Goal: Information Seeking & Learning: Check status

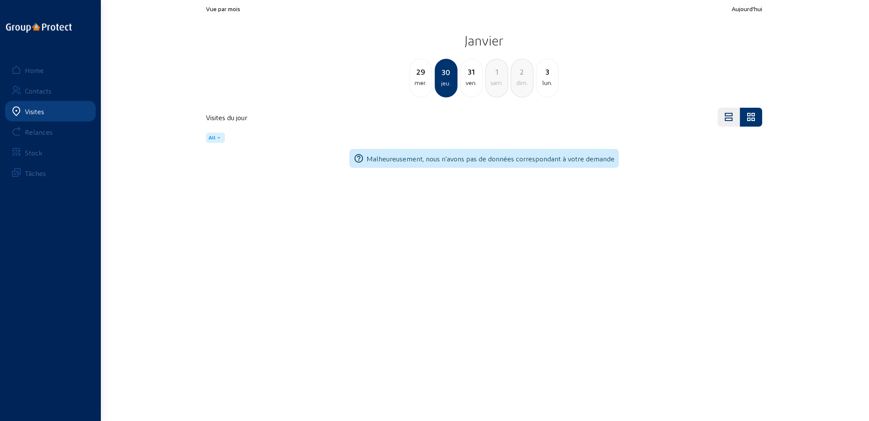
click at [34, 112] on div "Visites" at bounding box center [34, 111] width 19 height 8
click at [36, 69] on div "Home" at bounding box center [34, 70] width 19 height 8
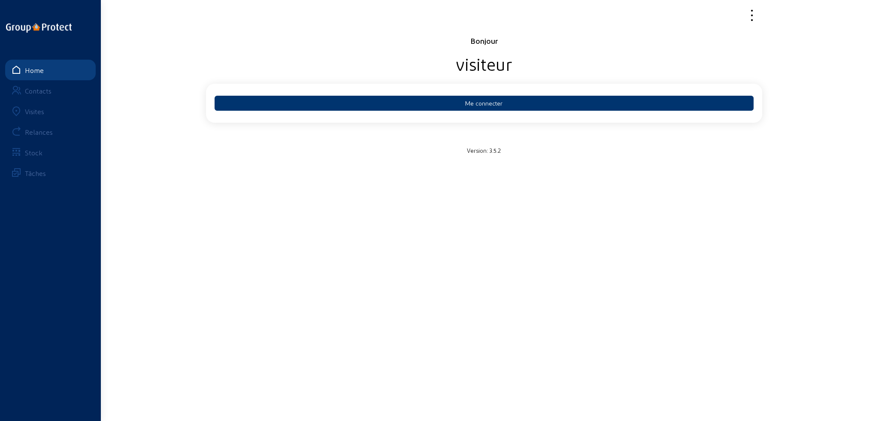
click at [25, 109] on div "Visites" at bounding box center [34, 111] width 19 height 8
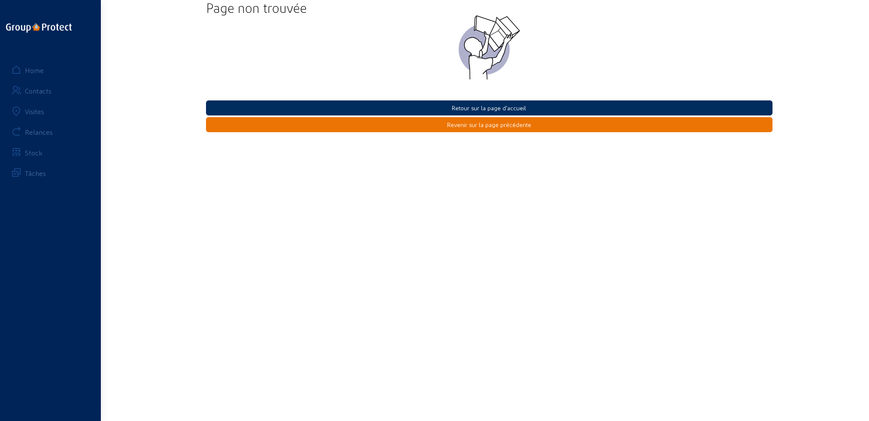
click at [480, 108] on button "Retour sur la page d'accueil" at bounding box center [489, 107] width 567 height 15
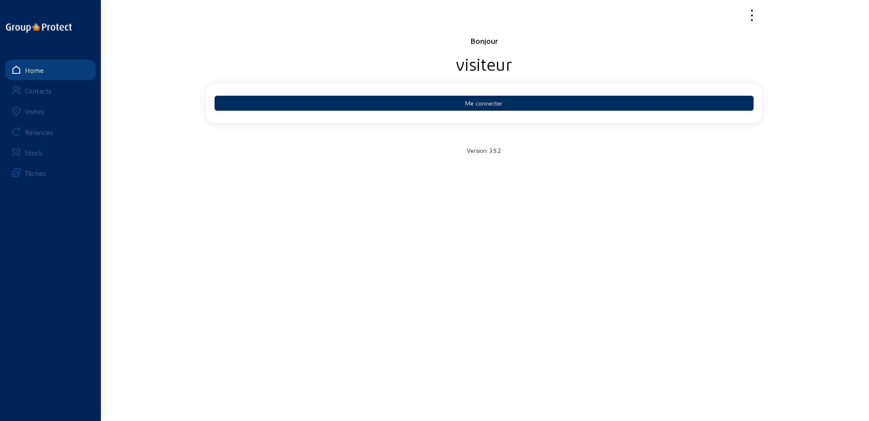
click at [476, 103] on button "Me connecter" at bounding box center [484, 103] width 539 height 15
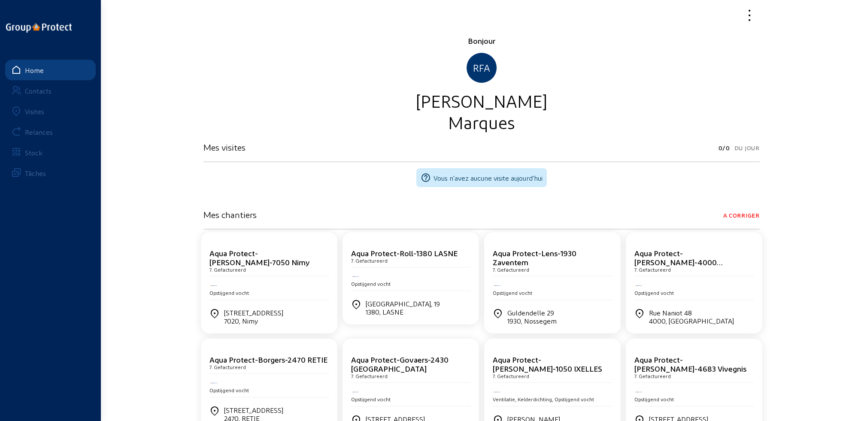
click at [35, 112] on div "Visites" at bounding box center [34, 111] width 19 height 8
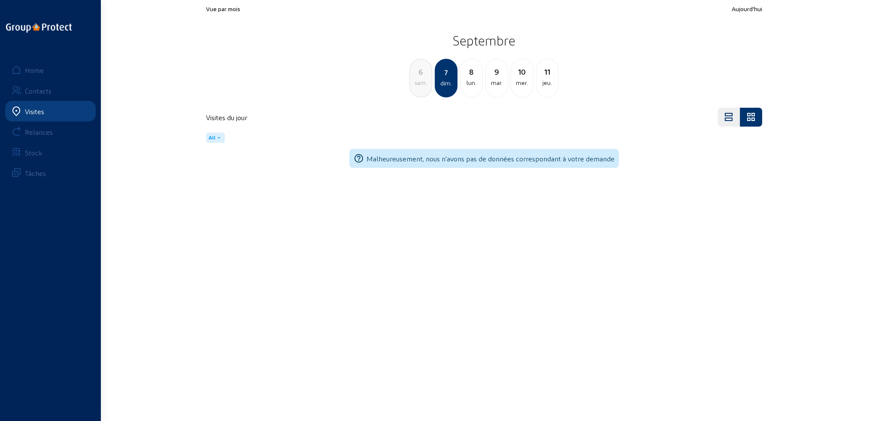
click at [476, 86] on div "lun." at bounding box center [472, 83] width 22 height 10
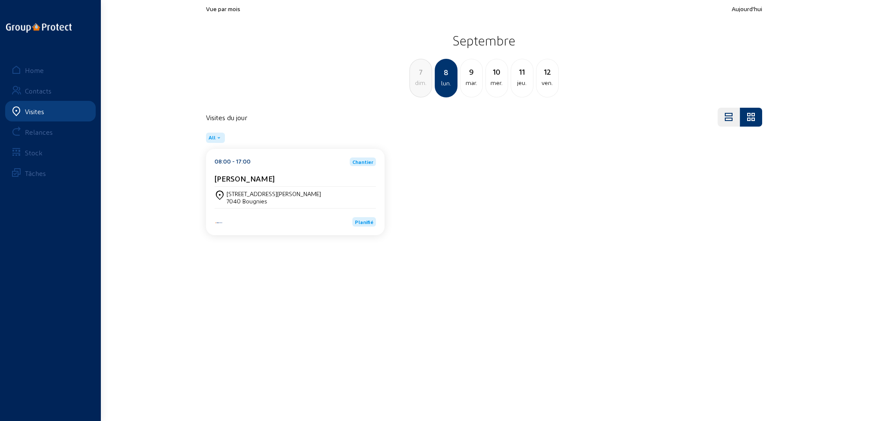
click at [474, 84] on div "mar." at bounding box center [472, 83] width 22 height 10
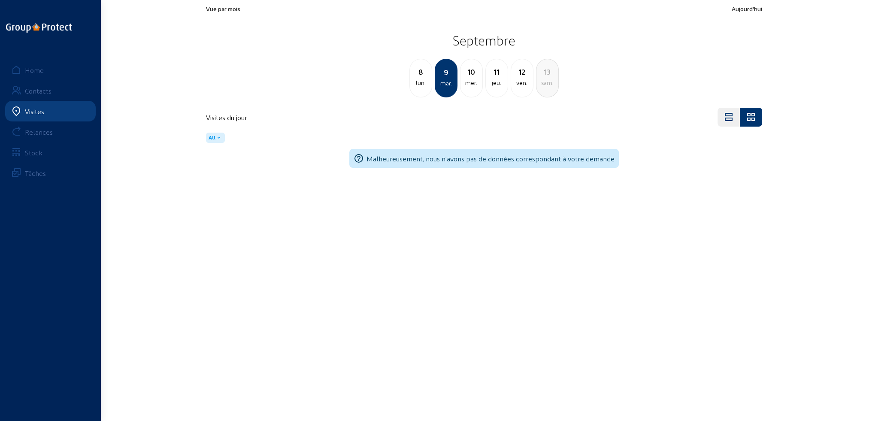
click at [474, 84] on div "mer." at bounding box center [472, 83] width 22 height 10
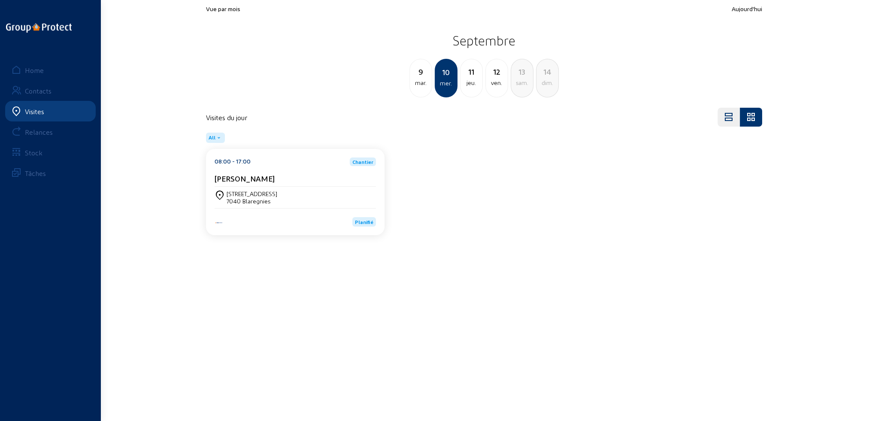
click at [474, 84] on div "jeu." at bounding box center [472, 83] width 22 height 10
click at [474, 84] on div "ven." at bounding box center [472, 83] width 22 height 10
click at [424, 88] on div "11 jeu." at bounding box center [421, 78] width 23 height 39
click at [417, 86] on div "mer." at bounding box center [421, 83] width 22 height 10
click at [426, 91] on div "[DATE]" at bounding box center [421, 78] width 23 height 39
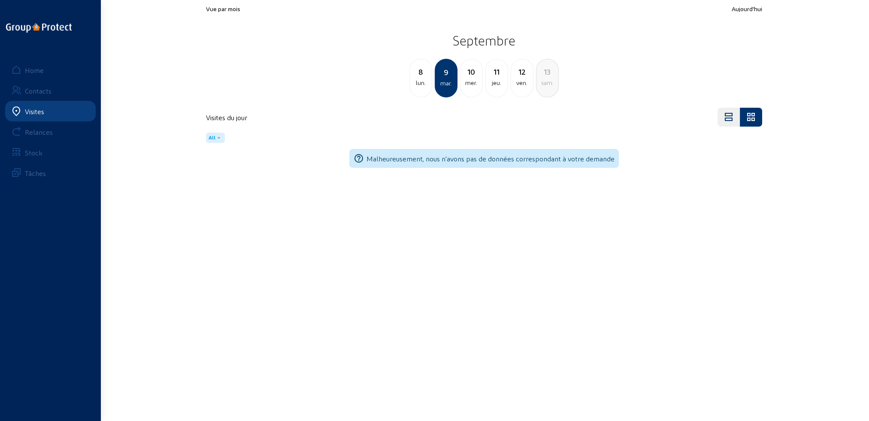
click at [424, 88] on div "8 lun." at bounding box center [421, 78] width 23 height 39
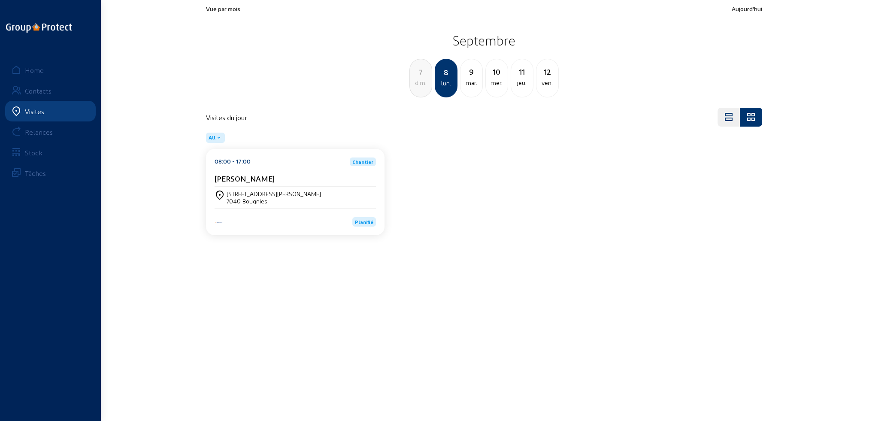
click at [251, 205] on div "[STREET_ADDRESS][PERSON_NAME]" at bounding box center [295, 197] width 161 height 21
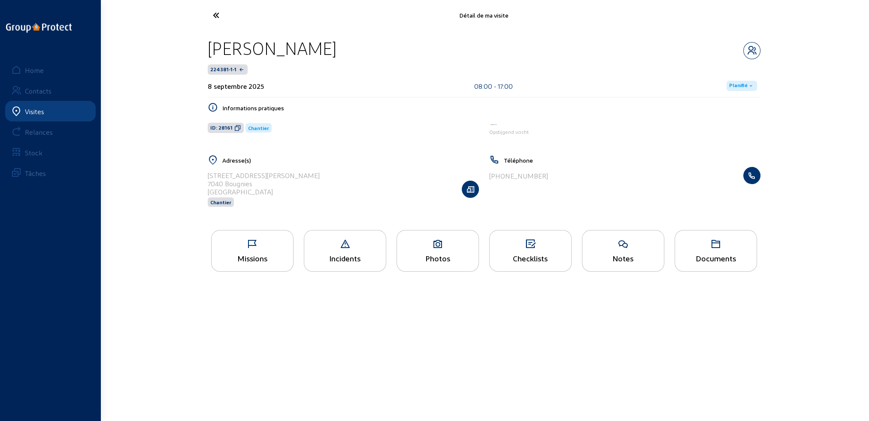
click at [252, 240] on icon at bounding box center [253, 244] width 82 height 10
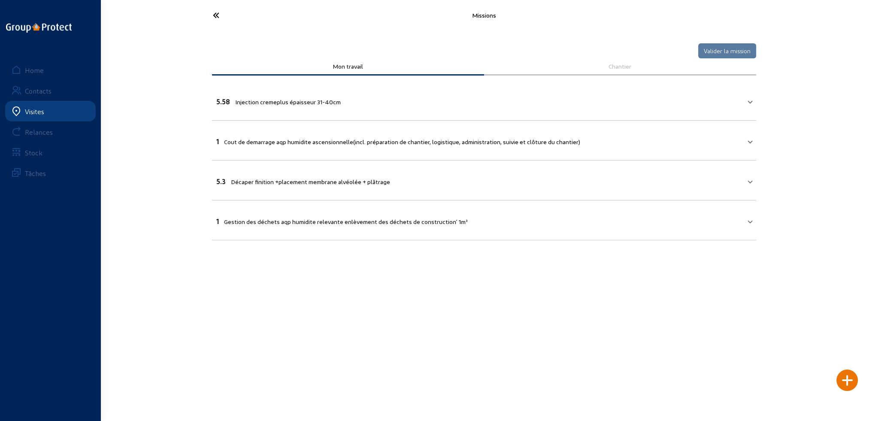
click at [214, 16] on icon at bounding box center [248, 15] width 79 height 15
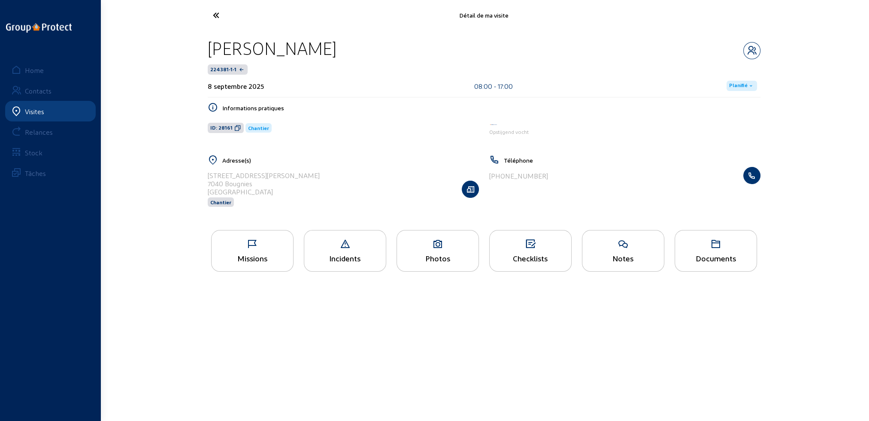
click at [353, 263] on div "Incidents" at bounding box center [345, 258] width 82 height 9
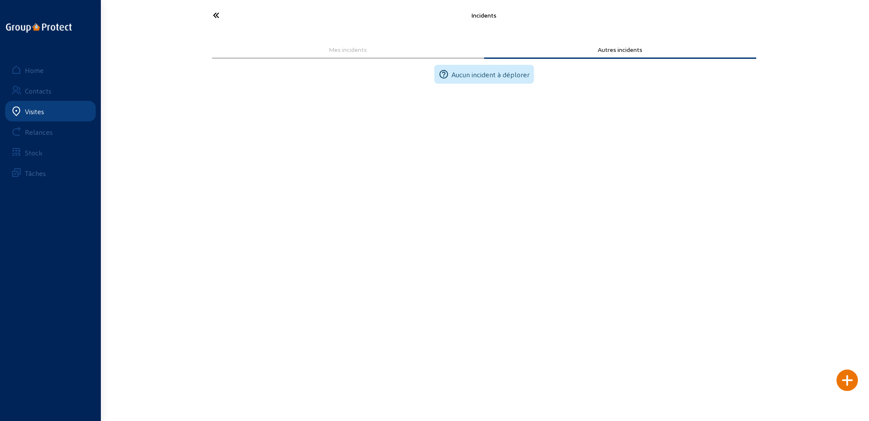
click at [216, 10] on icon at bounding box center [248, 15] width 79 height 15
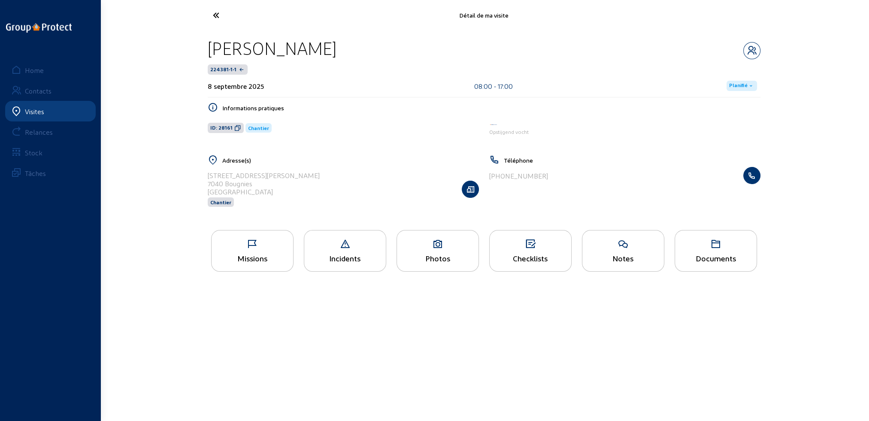
click at [442, 266] on div "Photos" at bounding box center [438, 251] width 82 height 42
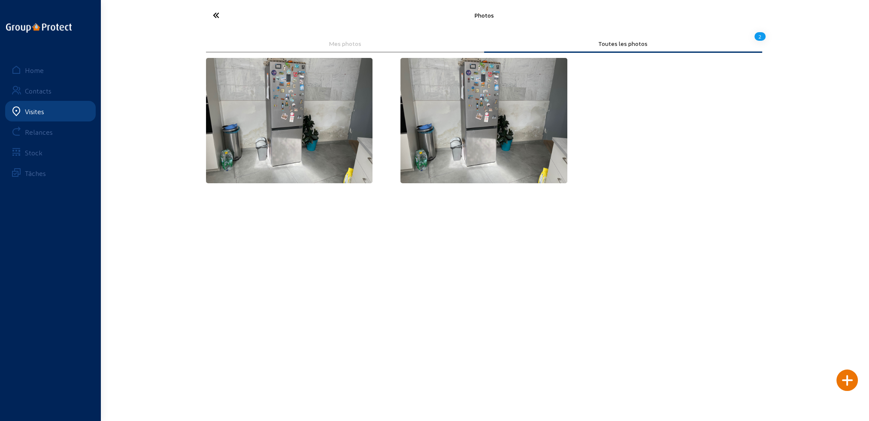
click at [213, 14] on icon at bounding box center [248, 15] width 79 height 15
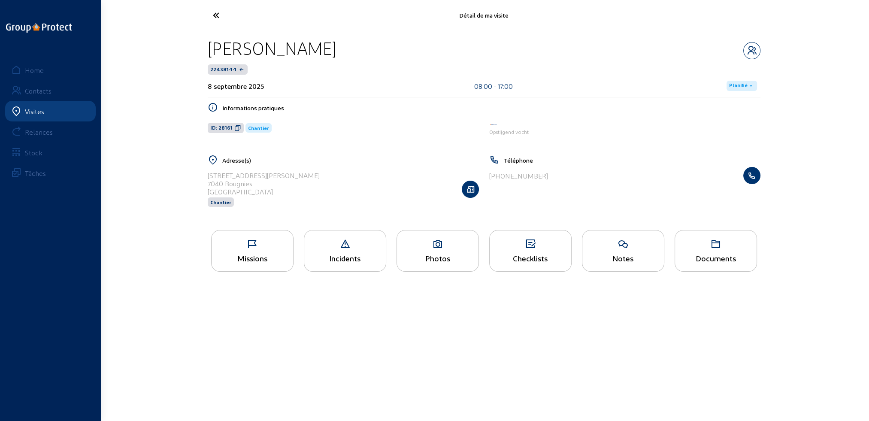
click at [258, 256] on div "Missions" at bounding box center [253, 258] width 82 height 9
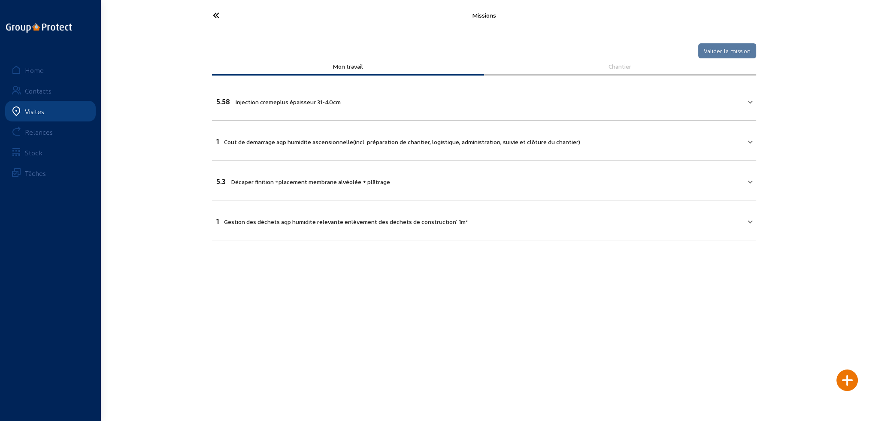
click at [215, 13] on icon at bounding box center [248, 15] width 79 height 15
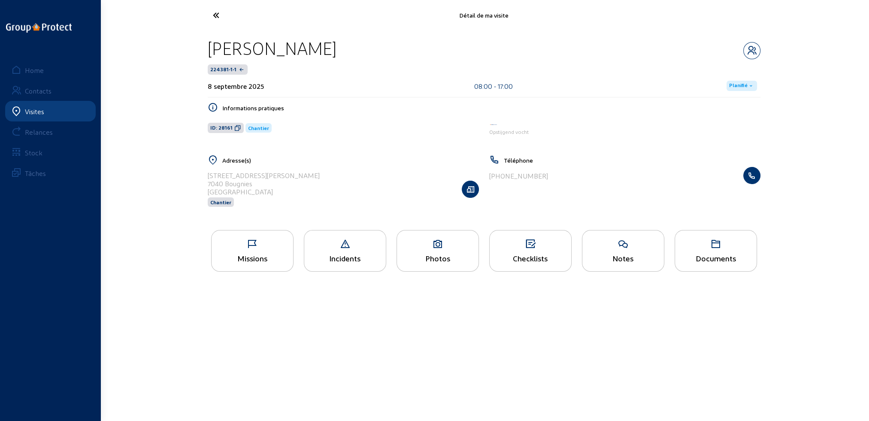
click at [218, 16] on icon at bounding box center [248, 15] width 79 height 15
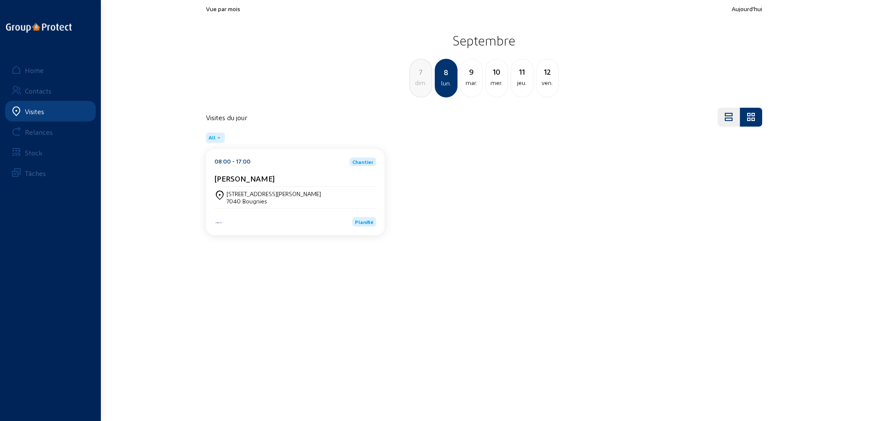
click at [476, 84] on div "mar." at bounding box center [472, 83] width 22 height 10
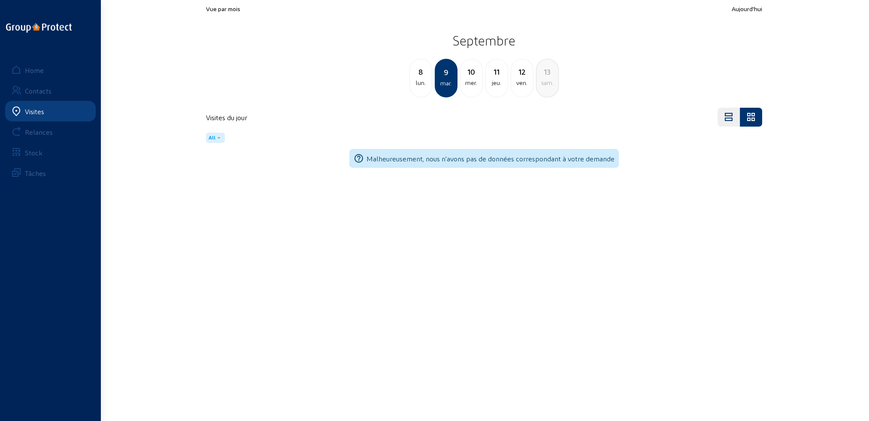
click at [474, 84] on div "mer." at bounding box center [472, 83] width 22 height 10
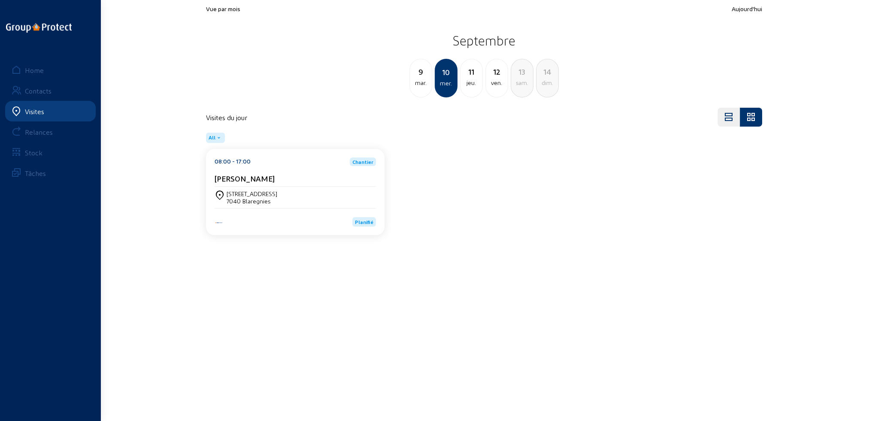
click at [241, 200] on div "7040 Blaregnies" at bounding box center [252, 200] width 51 height 7
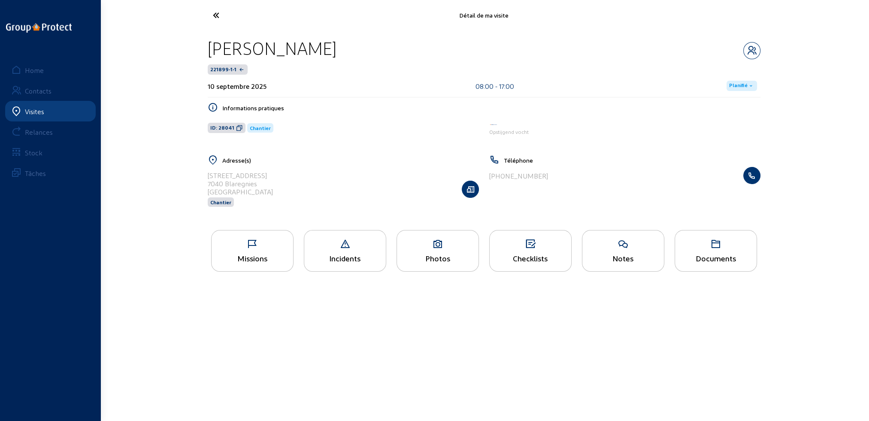
click at [235, 252] on div "Missions" at bounding box center [252, 251] width 82 height 42
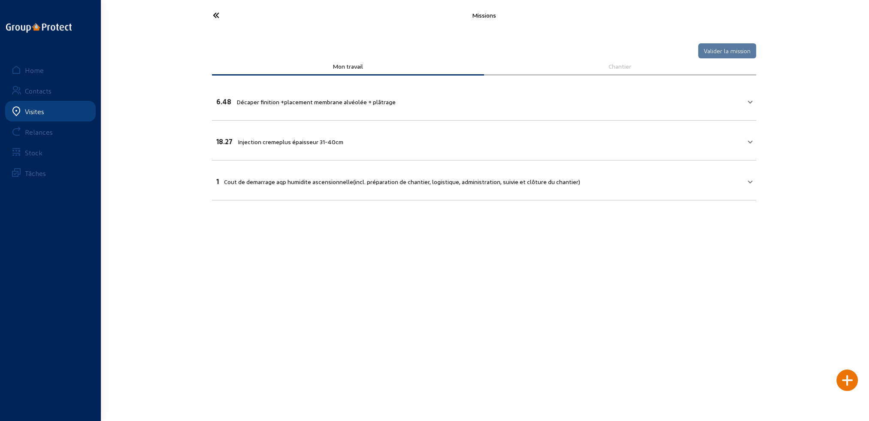
click at [215, 11] on icon at bounding box center [248, 15] width 79 height 15
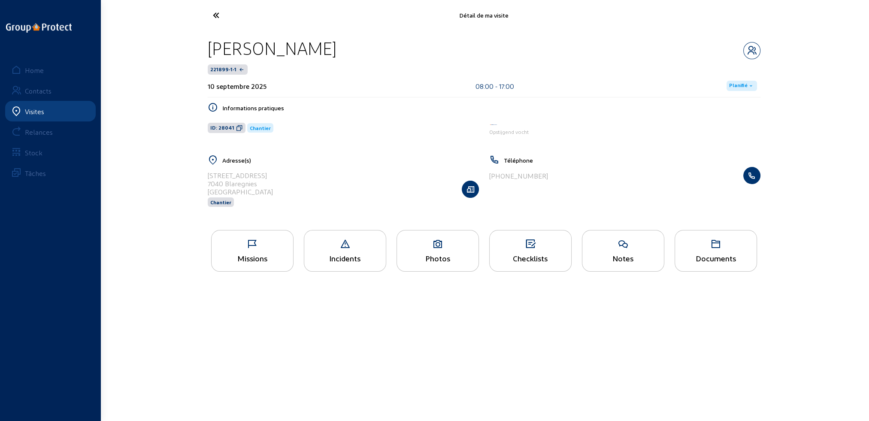
click at [433, 259] on div "Photos" at bounding box center [438, 258] width 82 height 9
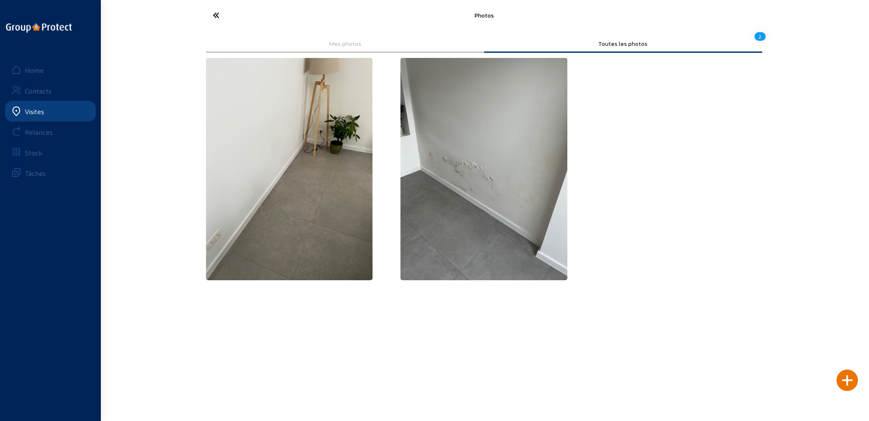
click at [216, 16] on icon at bounding box center [248, 15] width 79 height 15
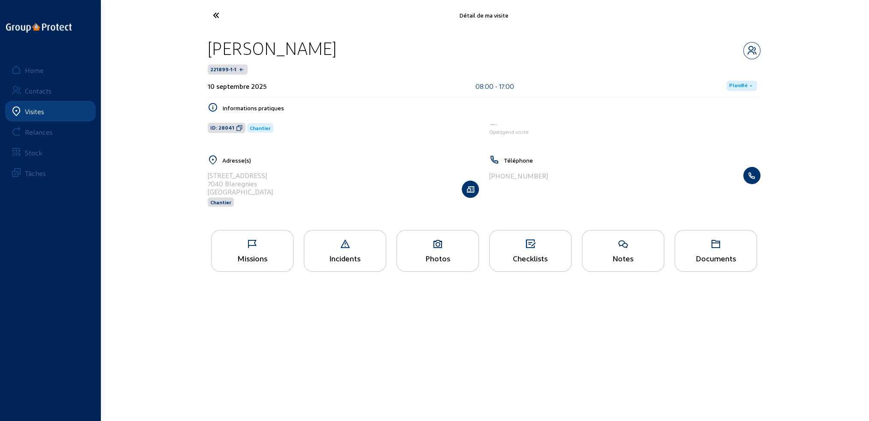
click at [217, 14] on icon at bounding box center [248, 15] width 79 height 15
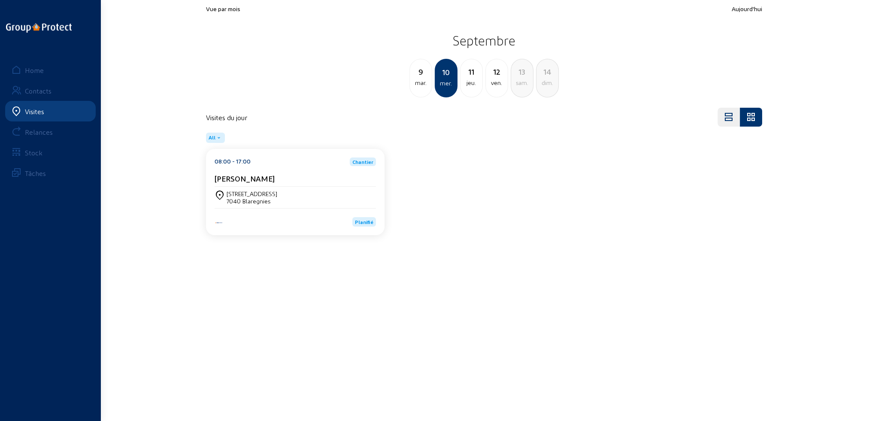
click at [471, 91] on div "11 jeu." at bounding box center [471, 78] width 23 height 39
